Goal: Information Seeking & Learning: Learn about a topic

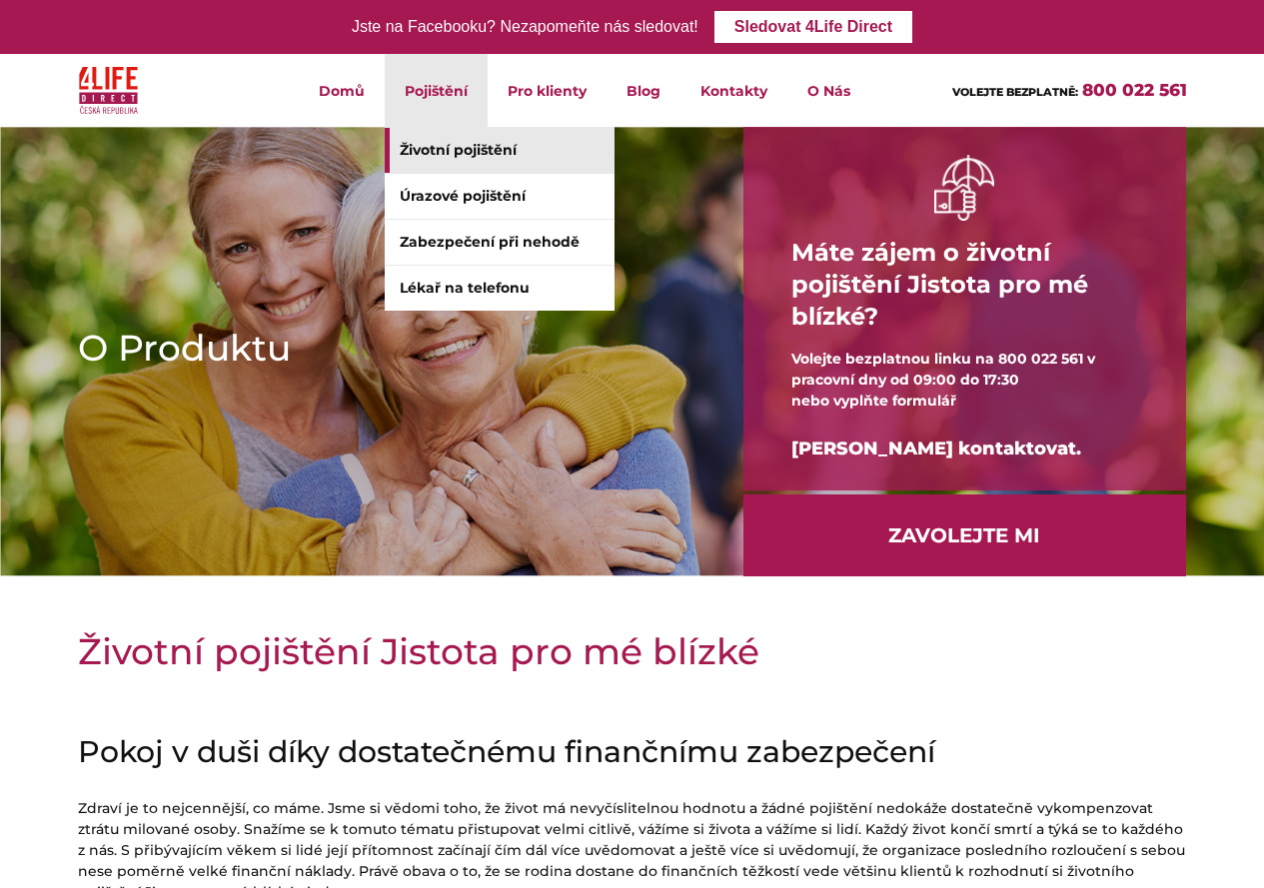
click at [426, 153] on link "Životní pojištění" at bounding box center [500, 150] width 230 height 45
click at [431, 195] on link "Úrazové pojištění" at bounding box center [500, 196] width 230 height 45
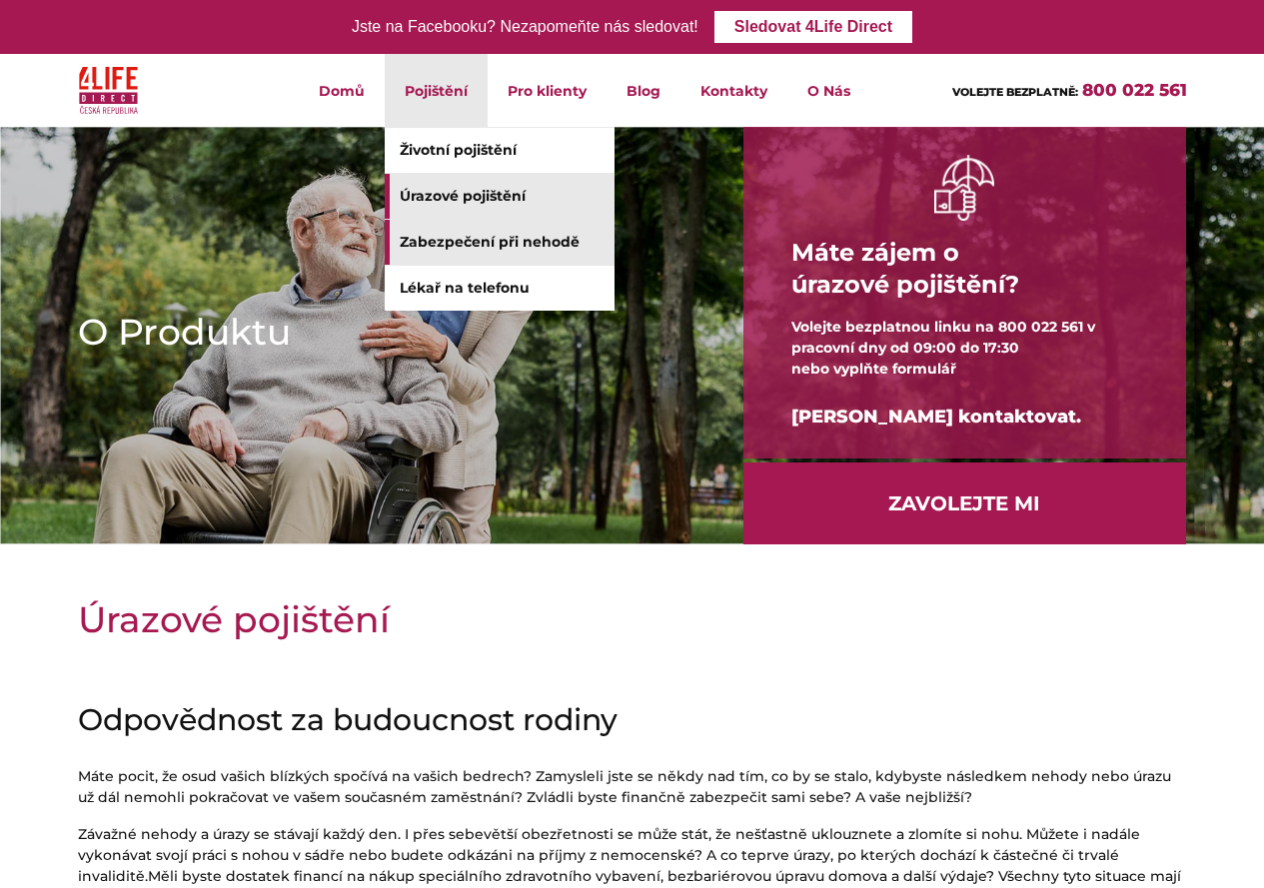
click at [532, 238] on link "Zabezpečení při nehodě" at bounding box center [500, 242] width 230 height 45
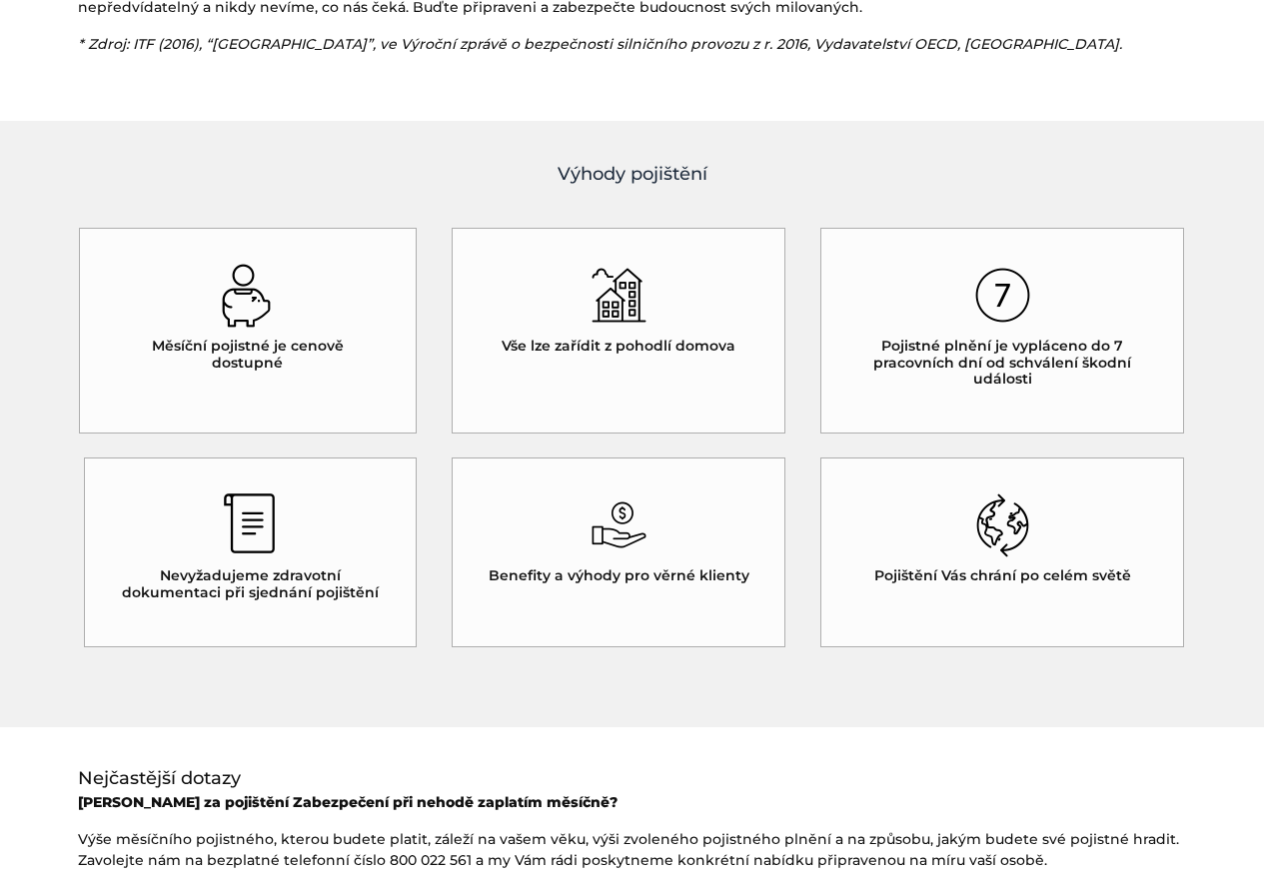
scroll to position [899, 0]
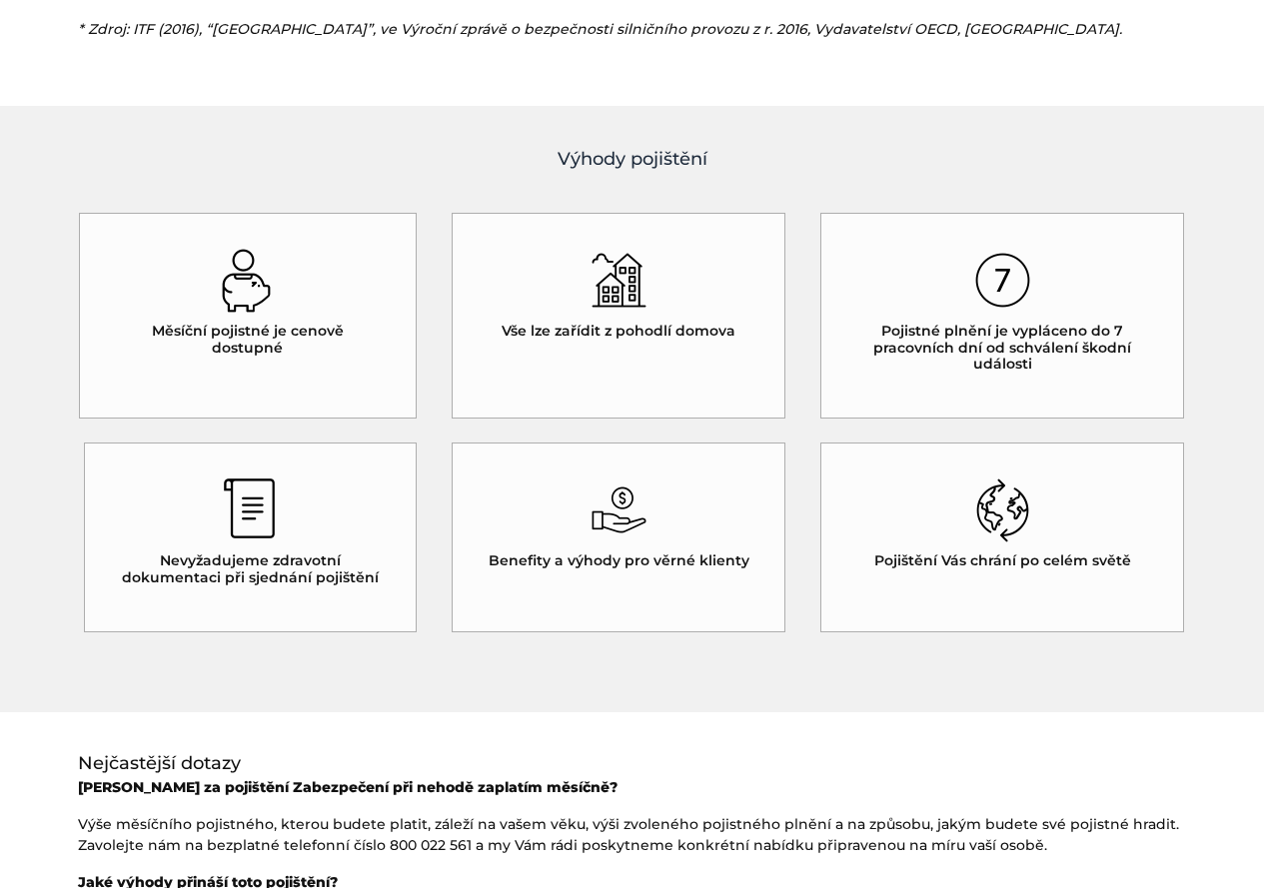
click at [233, 290] on img at bounding box center [247, 281] width 55 height 64
click at [246, 296] on img at bounding box center [247, 281] width 55 height 64
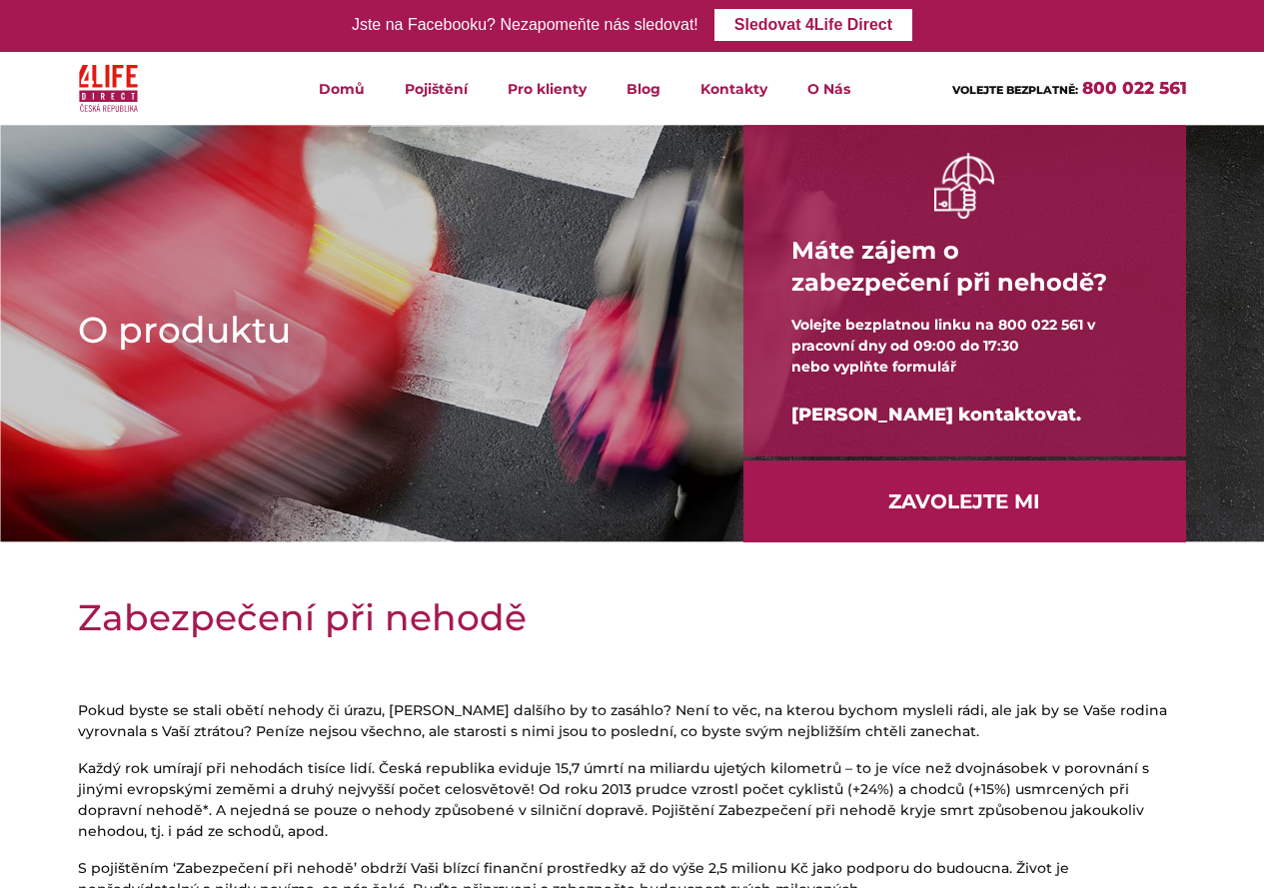
scroll to position [0, 0]
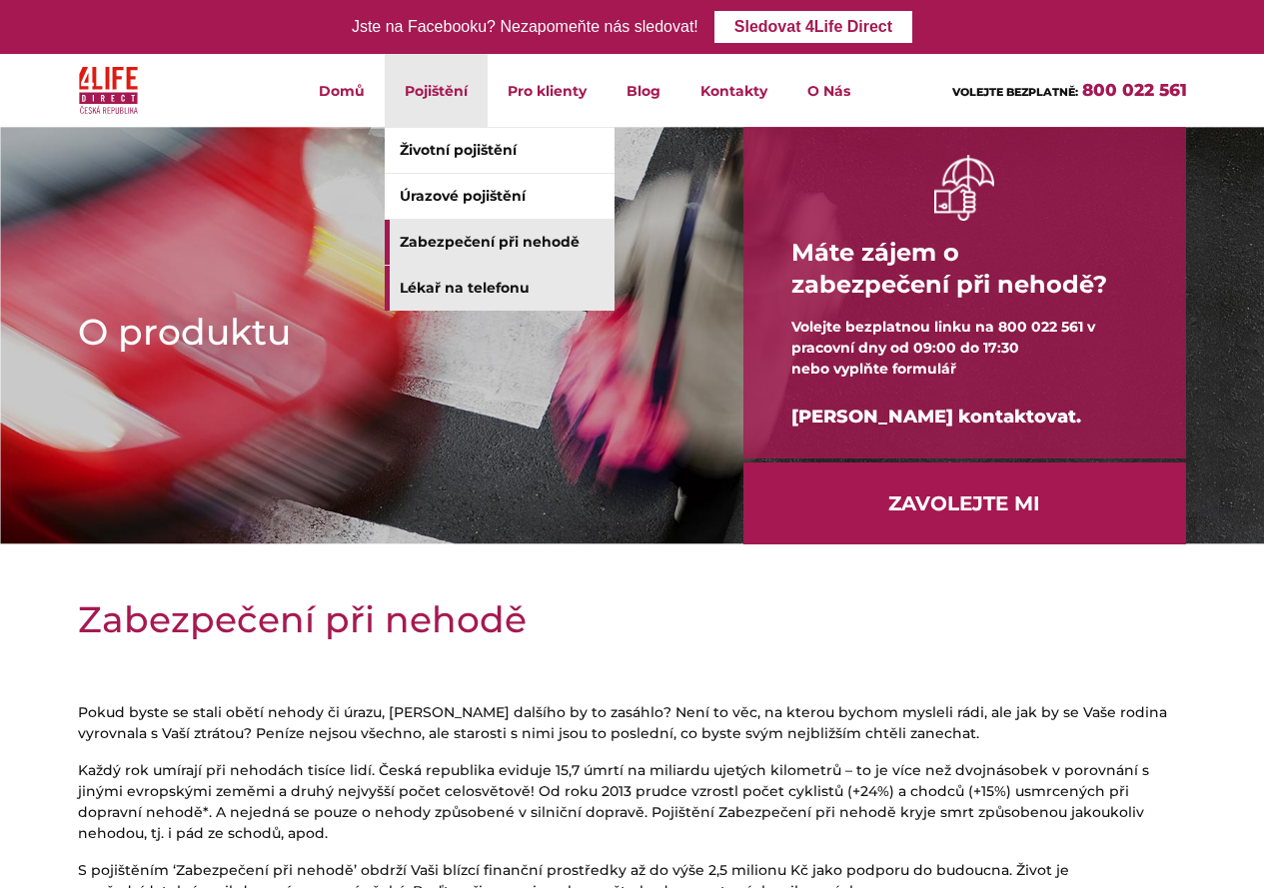
click at [452, 284] on link "Lékař na telefonu" at bounding box center [500, 288] width 230 height 45
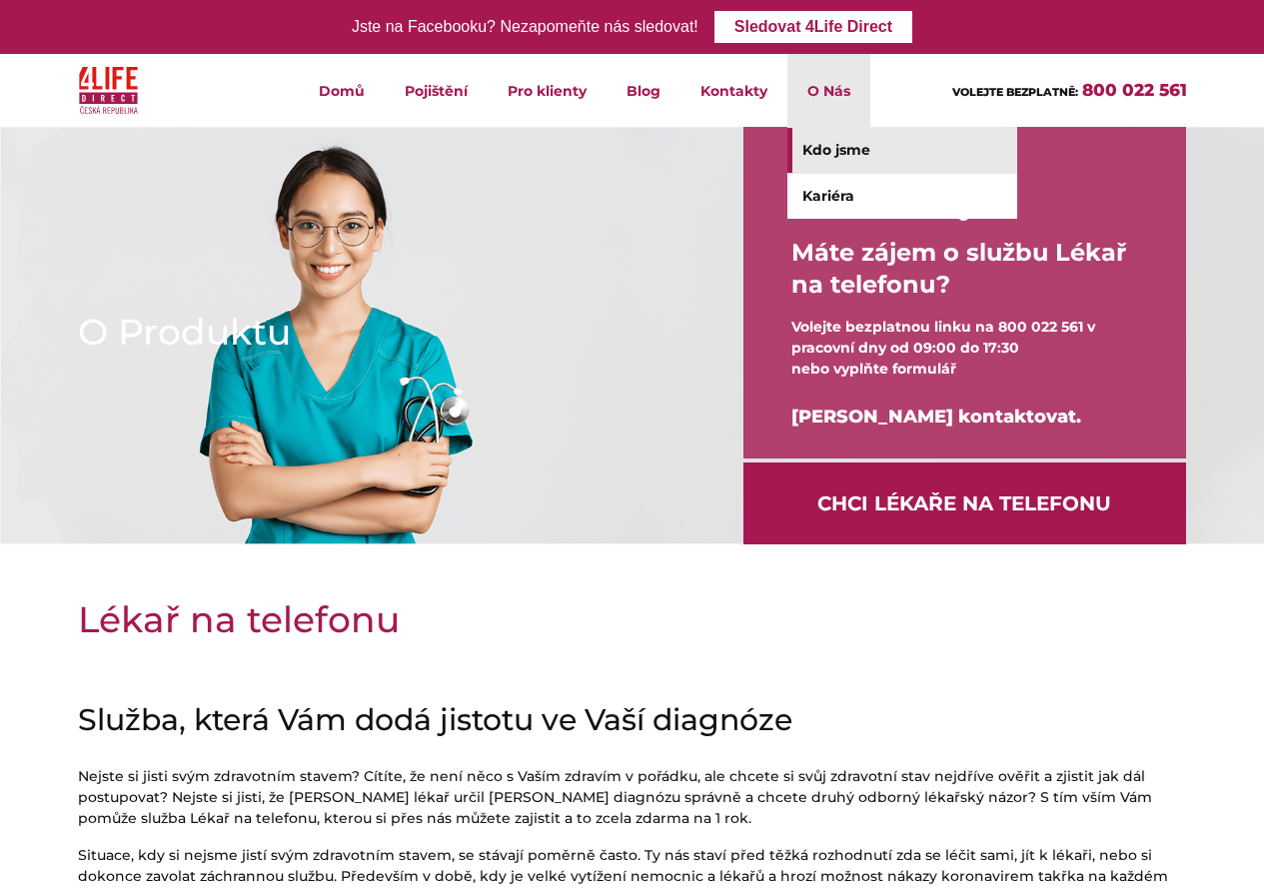
click at [841, 150] on link "Kdo jsme" at bounding box center [902, 150] width 230 height 45
